Goal: Use online tool/utility

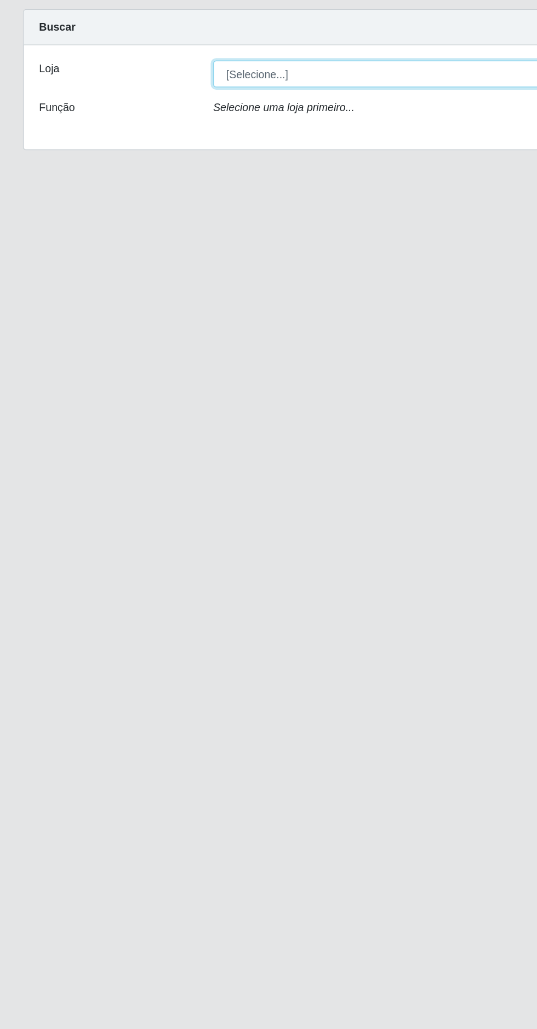
click at [252, 104] on select "[Selecione...] Extrabom - Loja 05 [GEOGRAPHIC_DATA]" at bounding box center [330, 103] width 356 height 19
select select "494"
click at [152, 94] on select "[Selecione...] Extrabom - Loja 05 [GEOGRAPHIC_DATA]" at bounding box center [330, 103] width 356 height 19
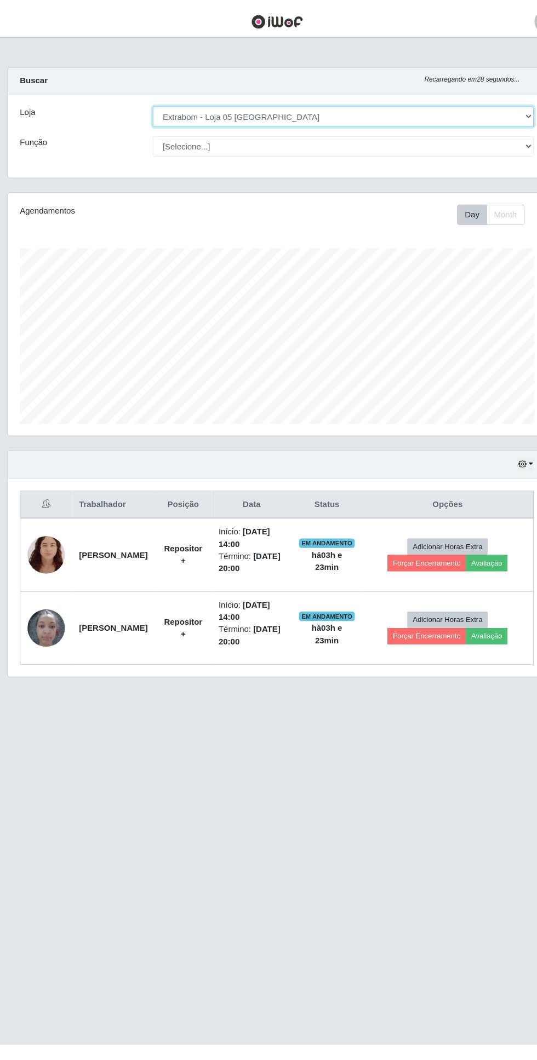
scroll to position [227, 503]
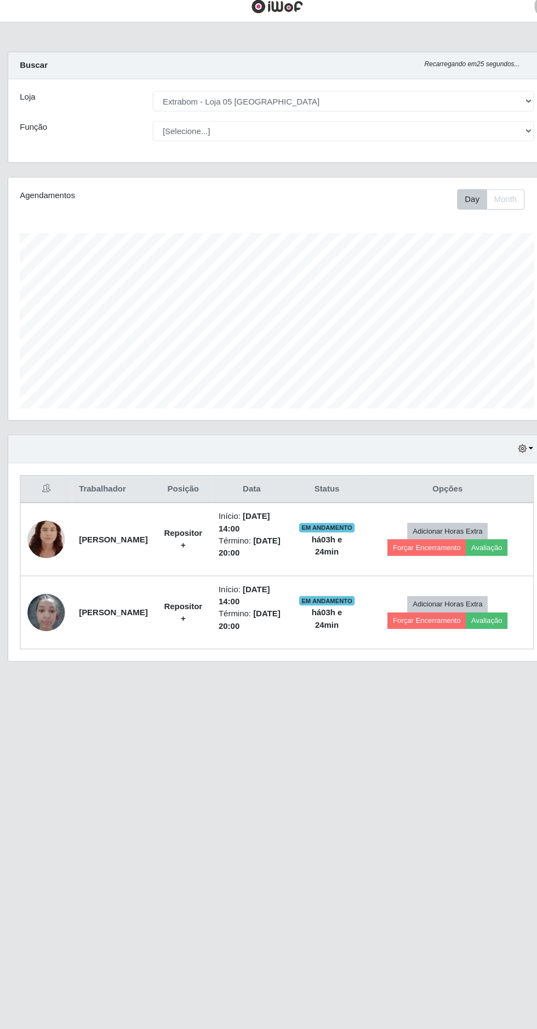
click at [50, 583] on img at bounding box center [52, 582] width 35 height 47
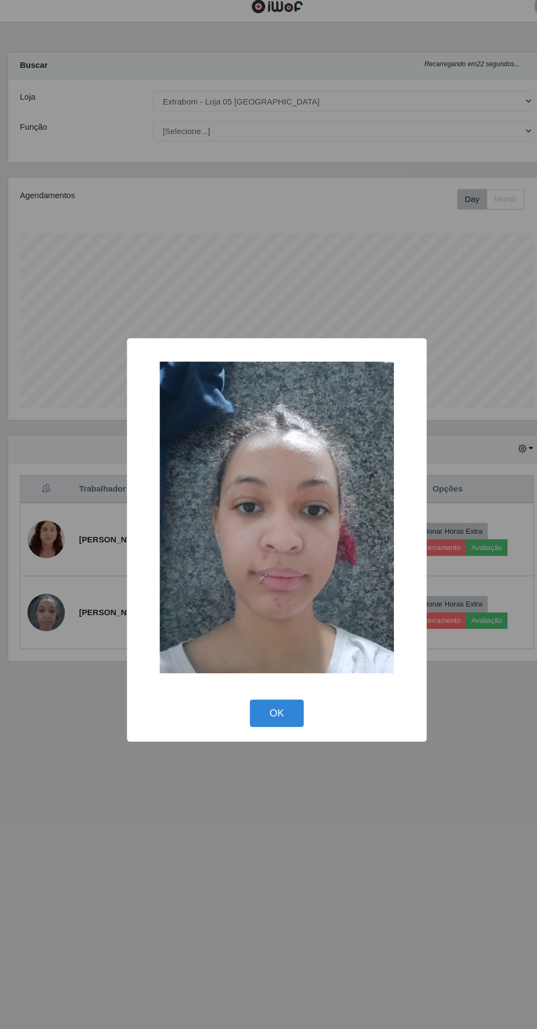
click at [259, 685] on button "OK" at bounding box center [268, 677] width 51 height 26
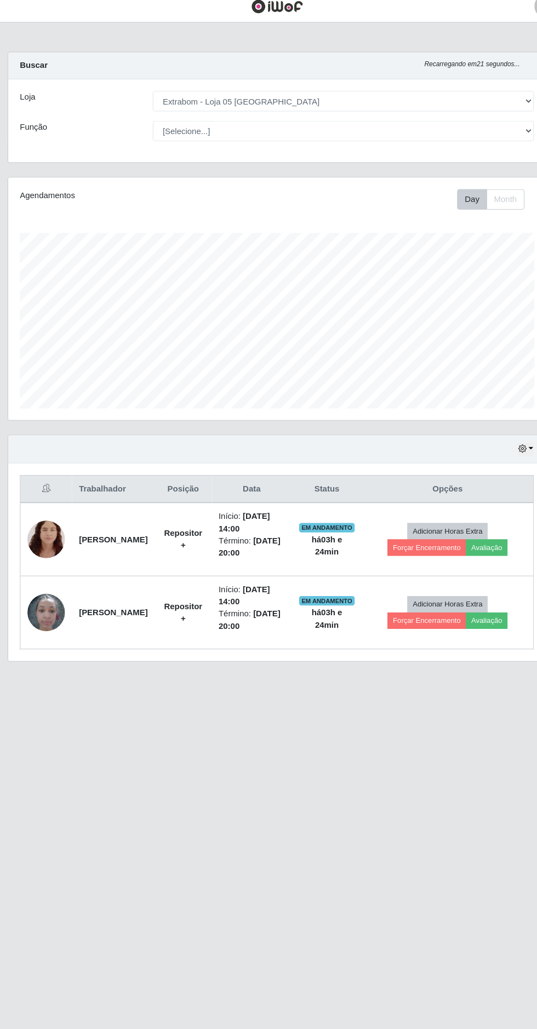
click at [51, 512] on img at bounding box center [52, 514] width 35 height 44
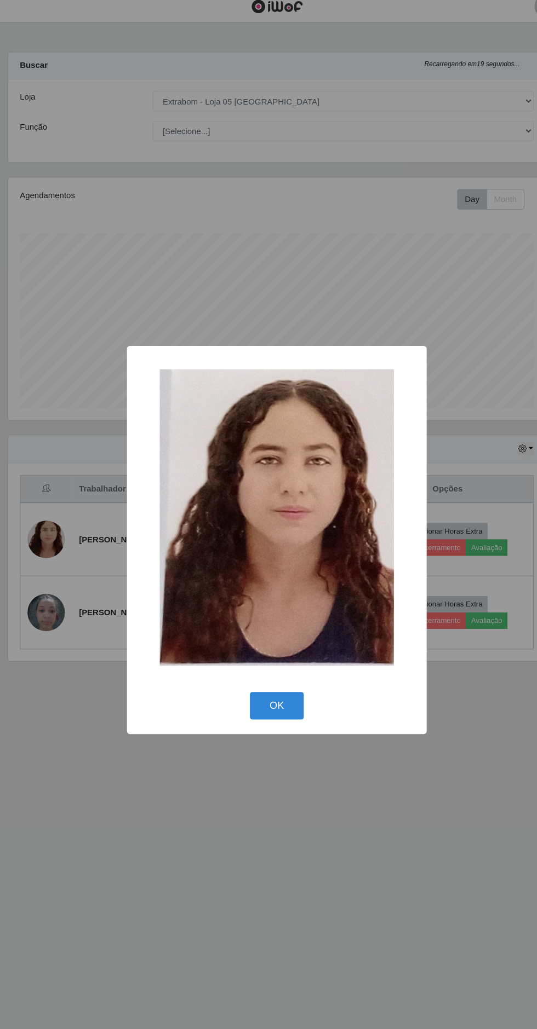
click at [256, 692] on div "× OK Cancel" at bounding box center [268, 515] width 280 height 364
click at [265, 670] on button "OK" at bounding box center [268, 670] width 51 height 26
